Goal: Information Seeking & Learning: Compare options

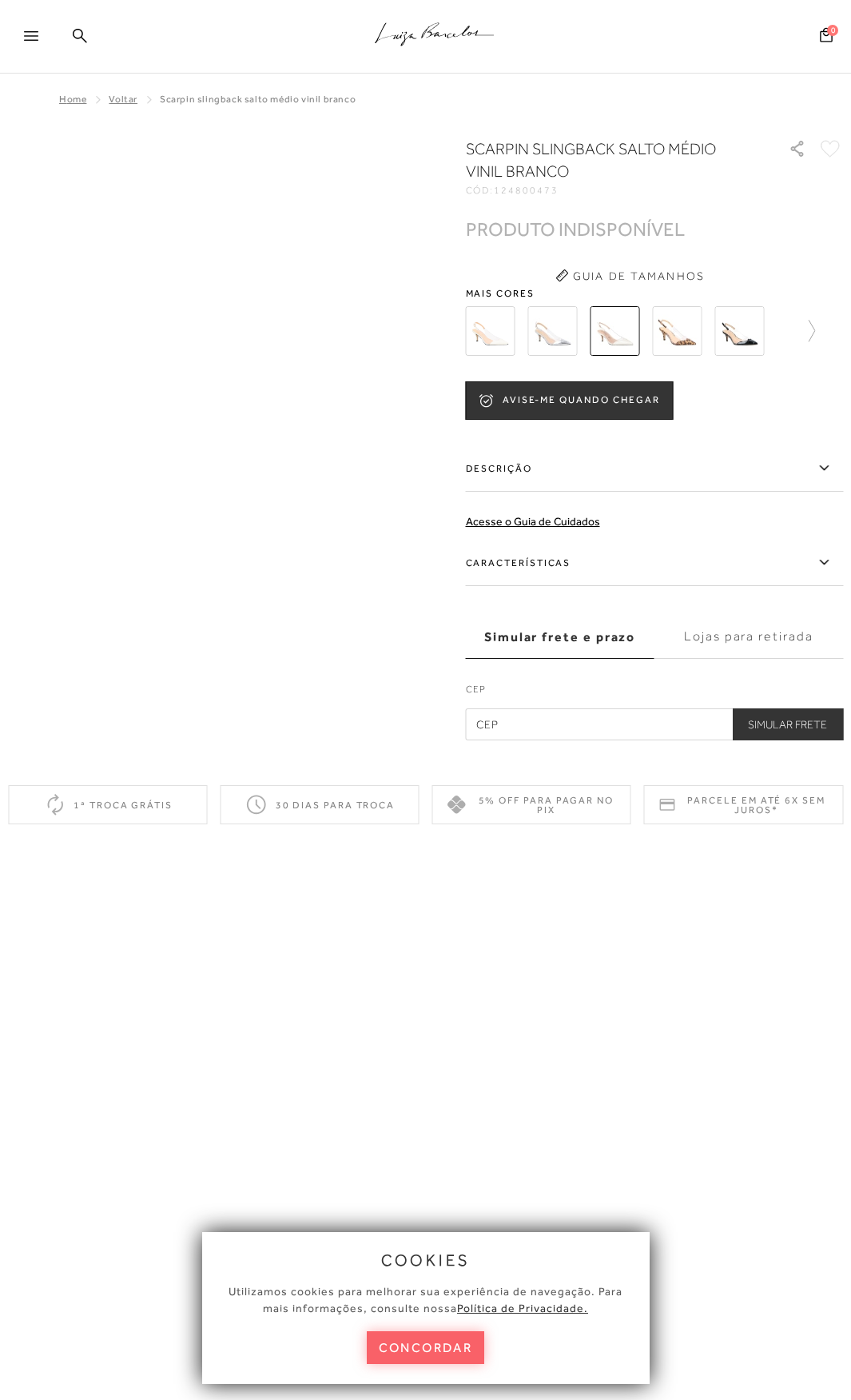
click at [534, 335] on img at bounding box center [553, 331] width 49 height 49
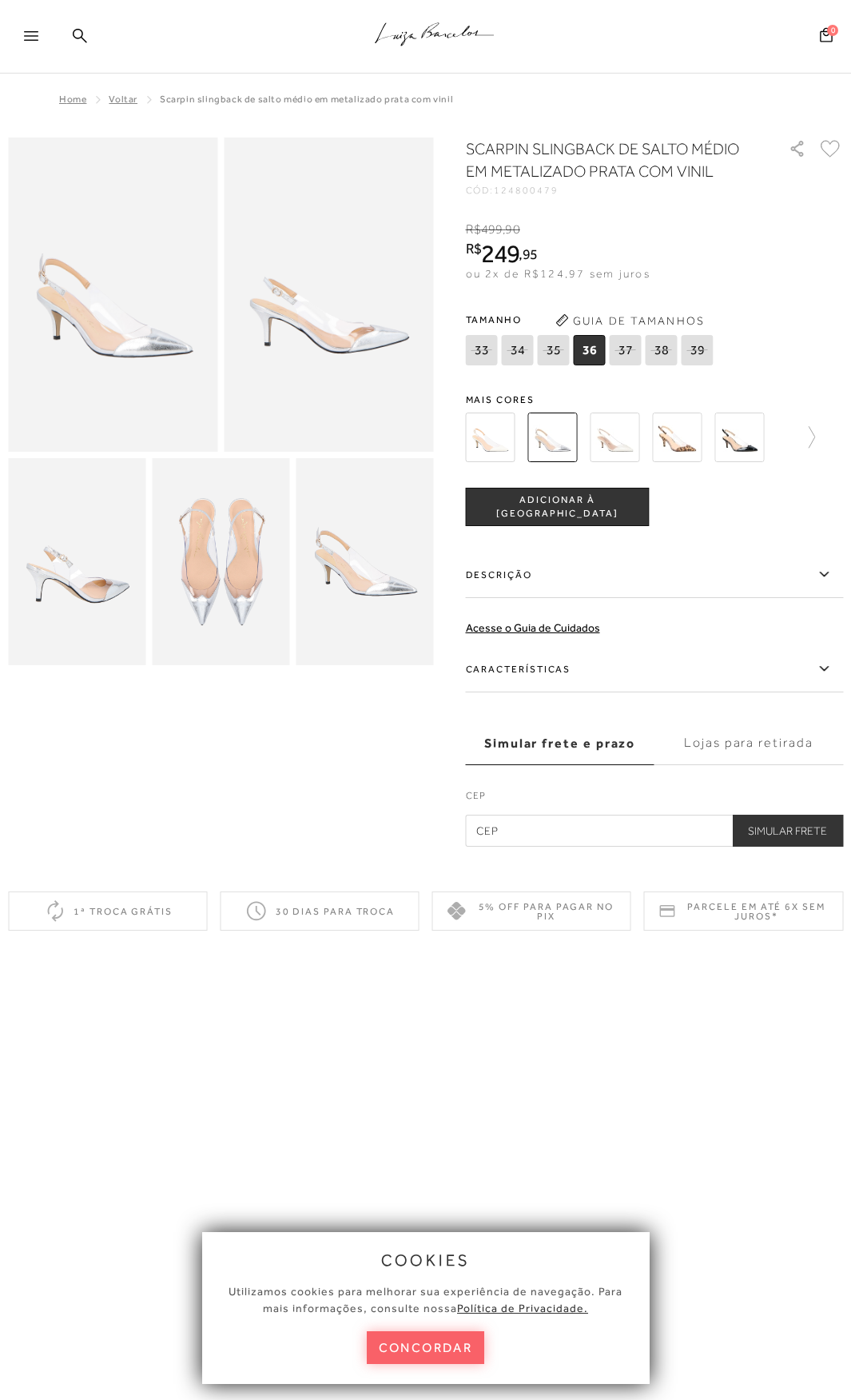
click at [605, 387] on div "SCARPIN SLINGBACK DE SALTO MÉDIO EM METALIZADO PRATA COM VINIL CÓD: 124800479 ×…" at bounding box center [655, 493] width 378 height 710
click at [621, 446] on img at bounding box center [615, 437] width 49 height 49
